Goal: Task Accomplishment & Management: Use online tool/utility

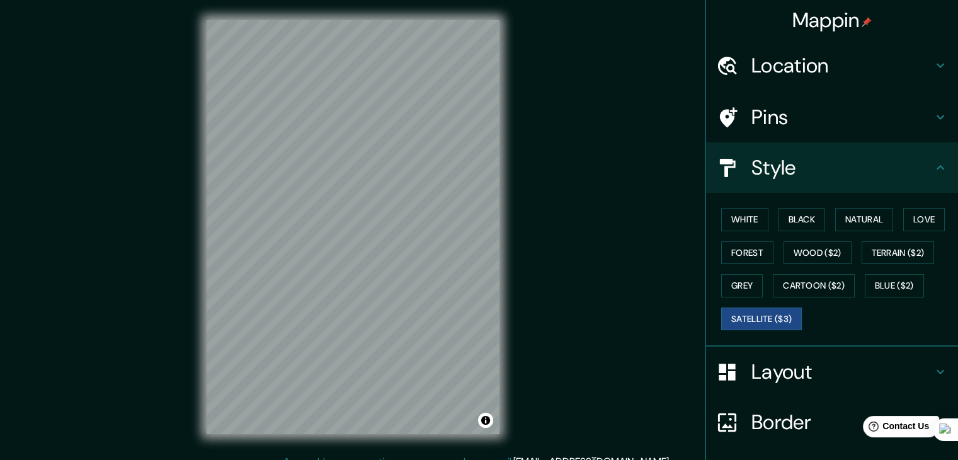
click at [789, 117] on h4 "Pins" at bounding box center [842, 117] width 181 height 25
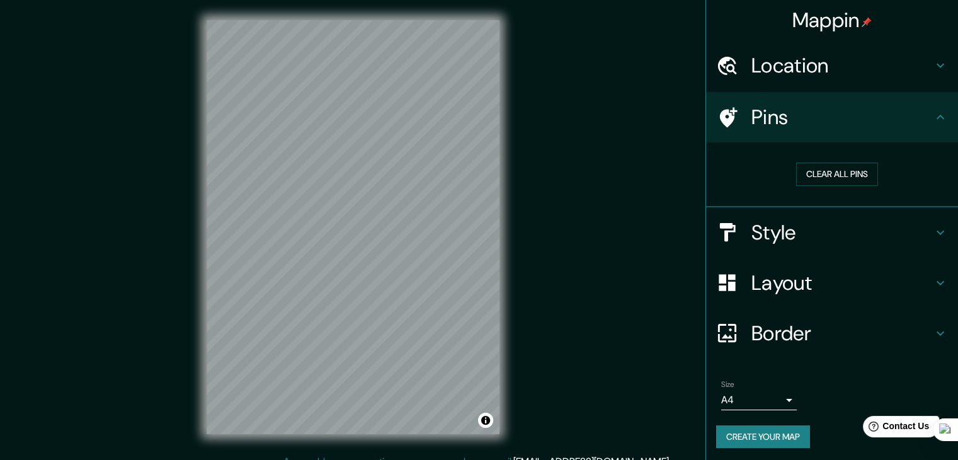
click at [176, 310] on div "Mappin Location [GEOGRAPHIC_DATA], [GEOGRAPHIC_DATA][PERSON_NAME], [GEOGRAPHIC_…" at bounding box center [479, 237] width 958 height 474
click at [381, 351] on div at bounding box center [379, 347] width 10 height 10
click at [852, 244] on div "Style" at bounding box center [832, 232] width 252 height 50
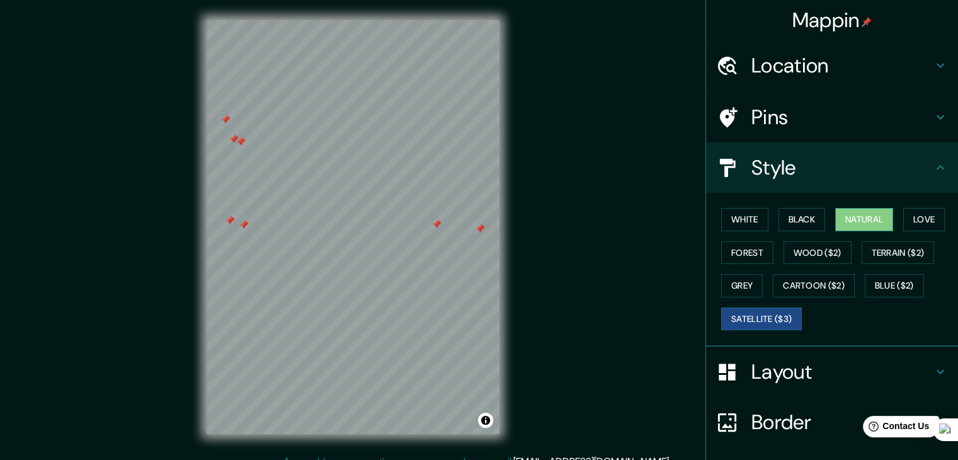
click at [859, 220] on button "Natural" at bounding box center [865, 219] width 58 height 23
click at [766, 215] on div "White Black Natural Love Forest Wood ($2) Terrain ($2) Grey Cartoon ($2) Blue (…" at bounding box center [837, 269] width 242 height 132
click at [754, 215] on button "White" at bounding box center [744, 219] width 47 height 23
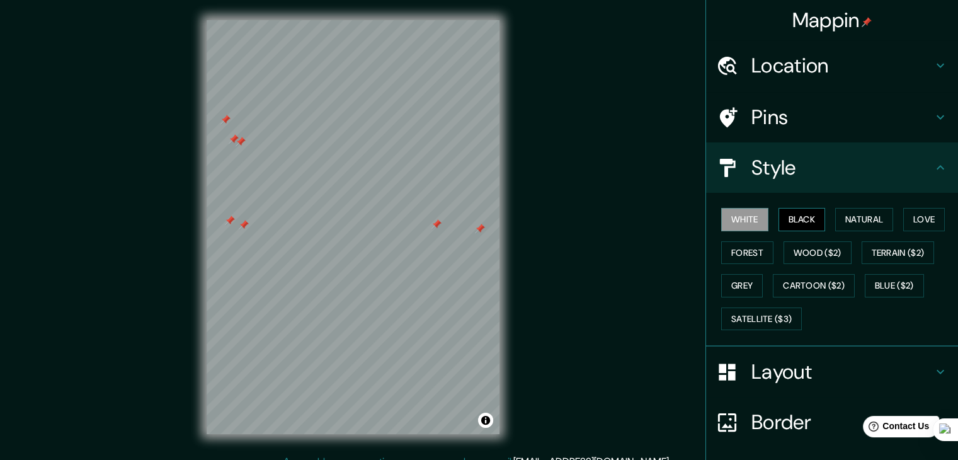
click at [788, 217] on button "Black" at bounding box center [802, 219] width 47 height 23
click at [913, 220] on button "Love" at bounding box center [925, 219] width 42 height 23
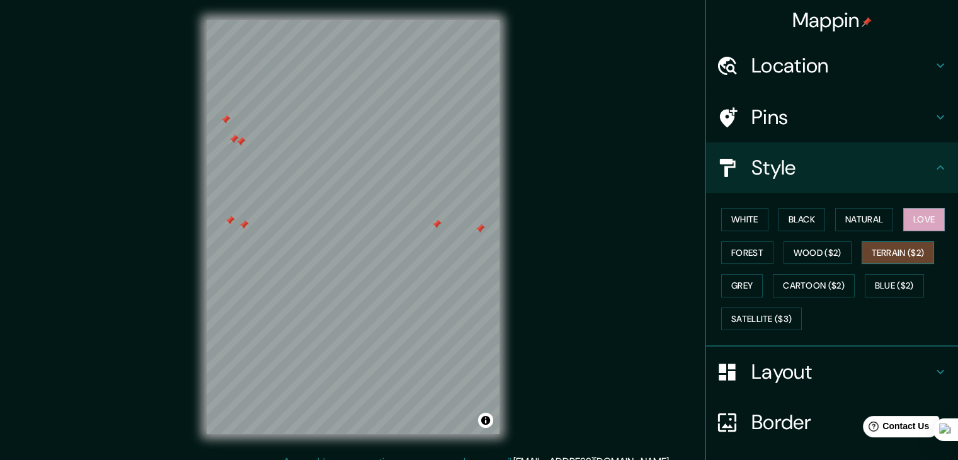
click at [905, 256] on button "Terrain ($2)" at bounding box center [898, 252] width 73 height 23
click at [888, 282] on button "Blue ($2)" at bounding box center [894, 285] width 59 height 23
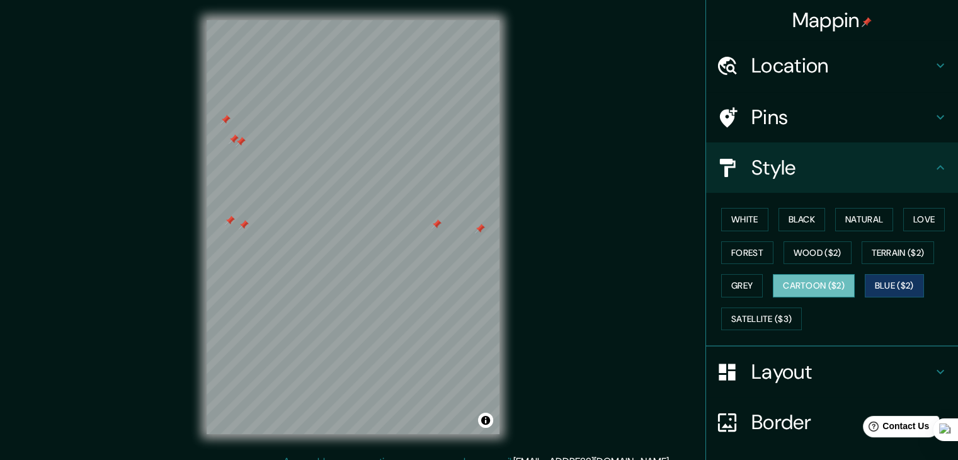
click at [822, 283] on button "Cartoon ($2)" at bounding box center [814, 285] width 82 height 23
click at [746, 320] on button "Satellite ($3)" at bounding box center [761, 318] width 81 height 23
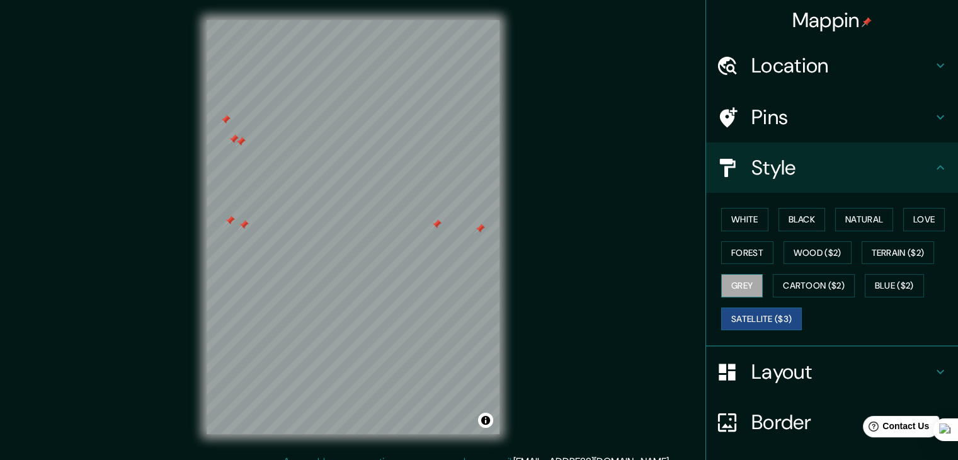
click at [735, 283] on button "Grey" at bounding box center [742, 285] width 42 height 23
click at [749, 216] on button "White" at bounding box center [744, 219] width 47 height 23
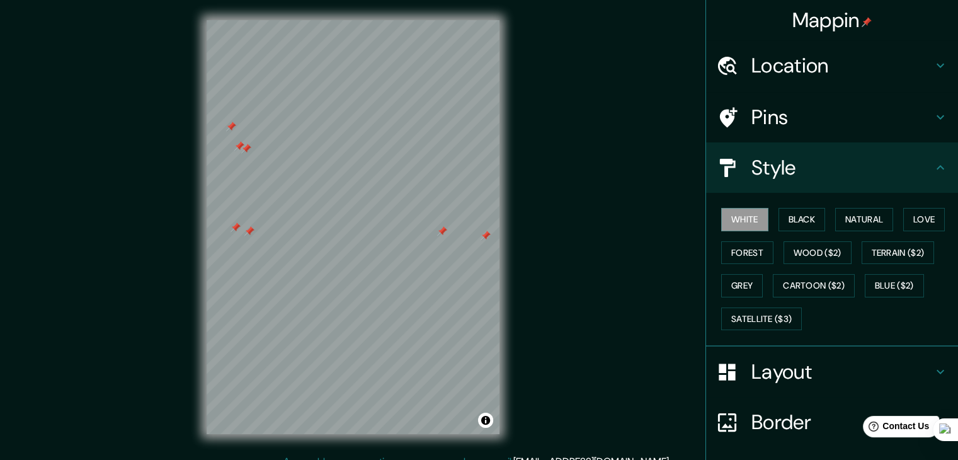
click at [762, 369] on h4 "Layout" at bounding box center [842, 371] width 181 height 25
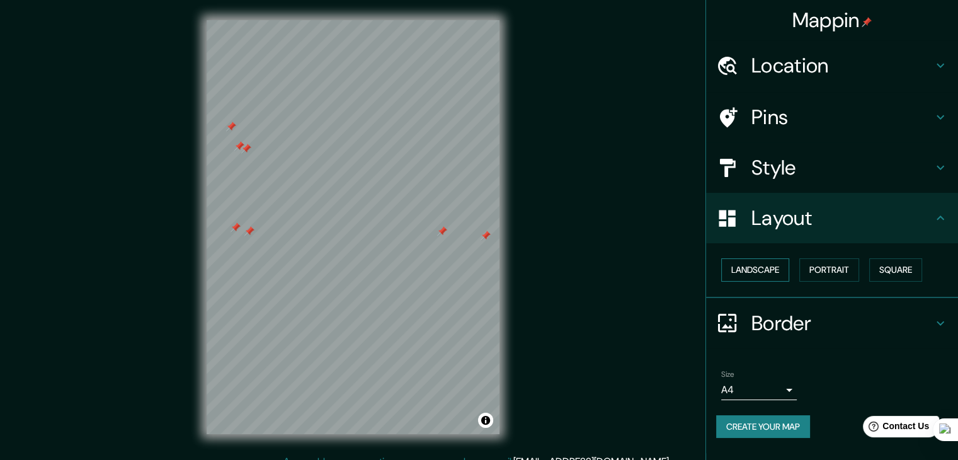
click at [752, 264] on button "Landscape" at bounding box center [755, 269] width 68 height 23
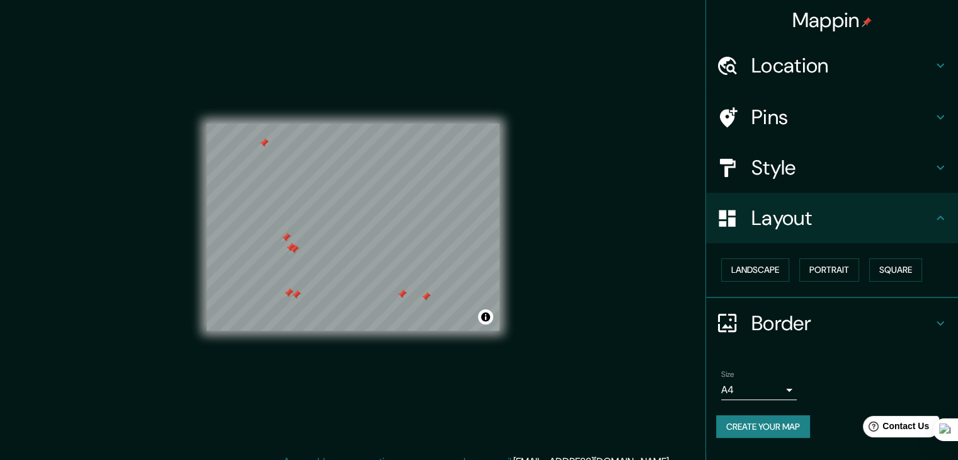
click at [562, 256] on div "Mappin Location [GEOGRAPHIC_DATA], [GEOGRAPHIC_DATA][PERSON_NAME], [GEOGRAPHIC_…" at bounding box center [479, 237] width 958 height 474
click at [844, 279] on button "Portrait" at bounding box center [830, 269] width 60 height 23
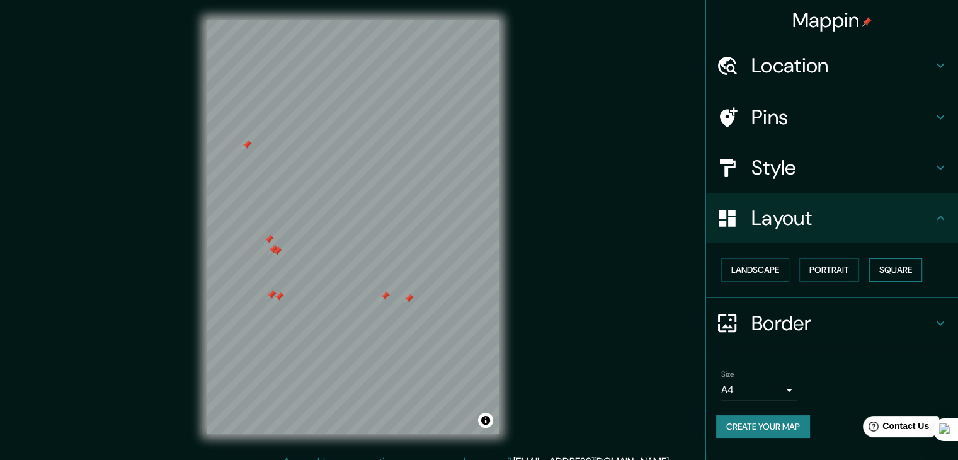
click at [892, 270] on button "Square" at bounding box center [896, 269] width 53 height 23
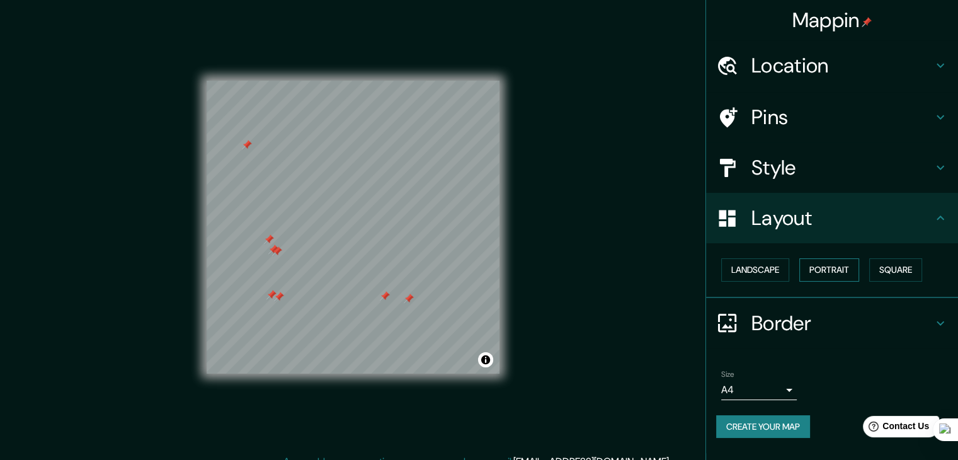
click at [845, 270] on button "Portrait" at bounding box center [830, 269] width 60 height 23
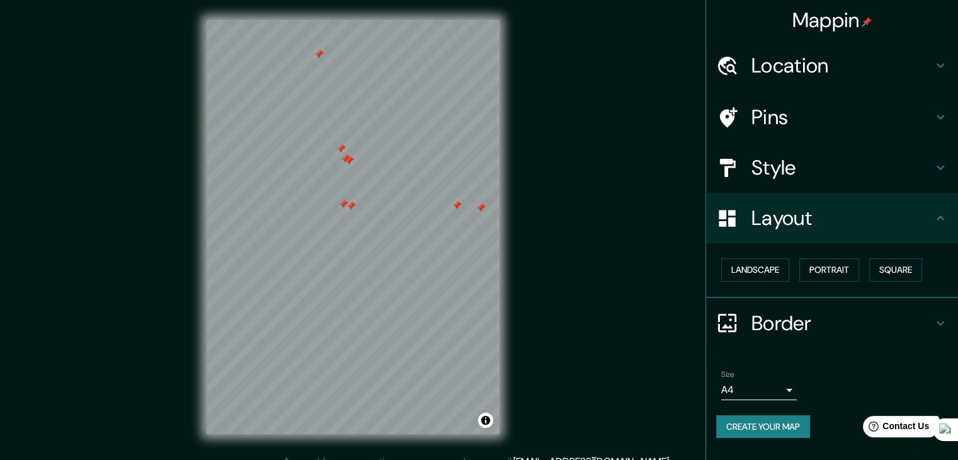
click at [538, 210] on div "Mappin Location [GEOGRAPHIC_DATA], [GEOGRAPHIC_DATA][PERSON_NAME], [GEOGRAPHIC_…" at bounding box center [479, 237] width 958 height 474
